Goal: Check status

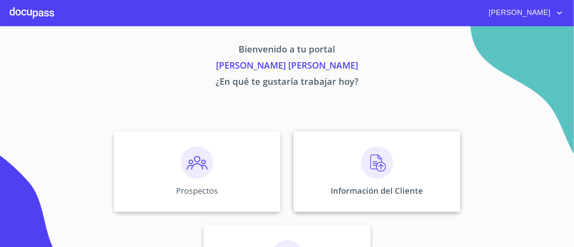
click at [388, 158] on img at bounding box center [377, 163] width 32 height 32
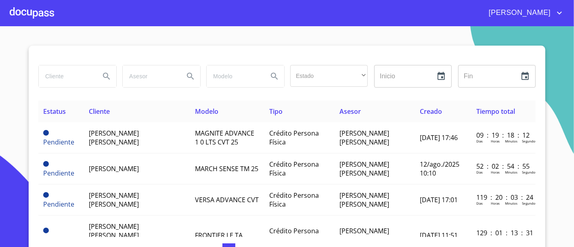
click at [68, 77] on input "search" at bounding box center [66, 76] width 55 height 22
type input "[PERSON_NAME]"
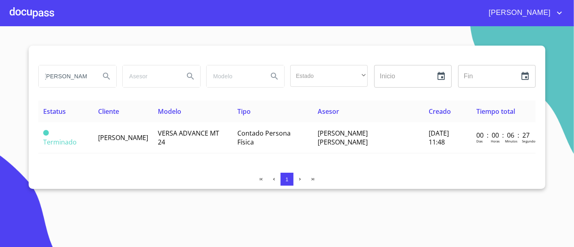
scroll to position [0, 0]
click at [194, 146] on td "VERSA ADVANCE MT 24" at bounding box center [193, 137] width 80 height 31
